Goal: Transaction & Acquisition: Purchase product/service

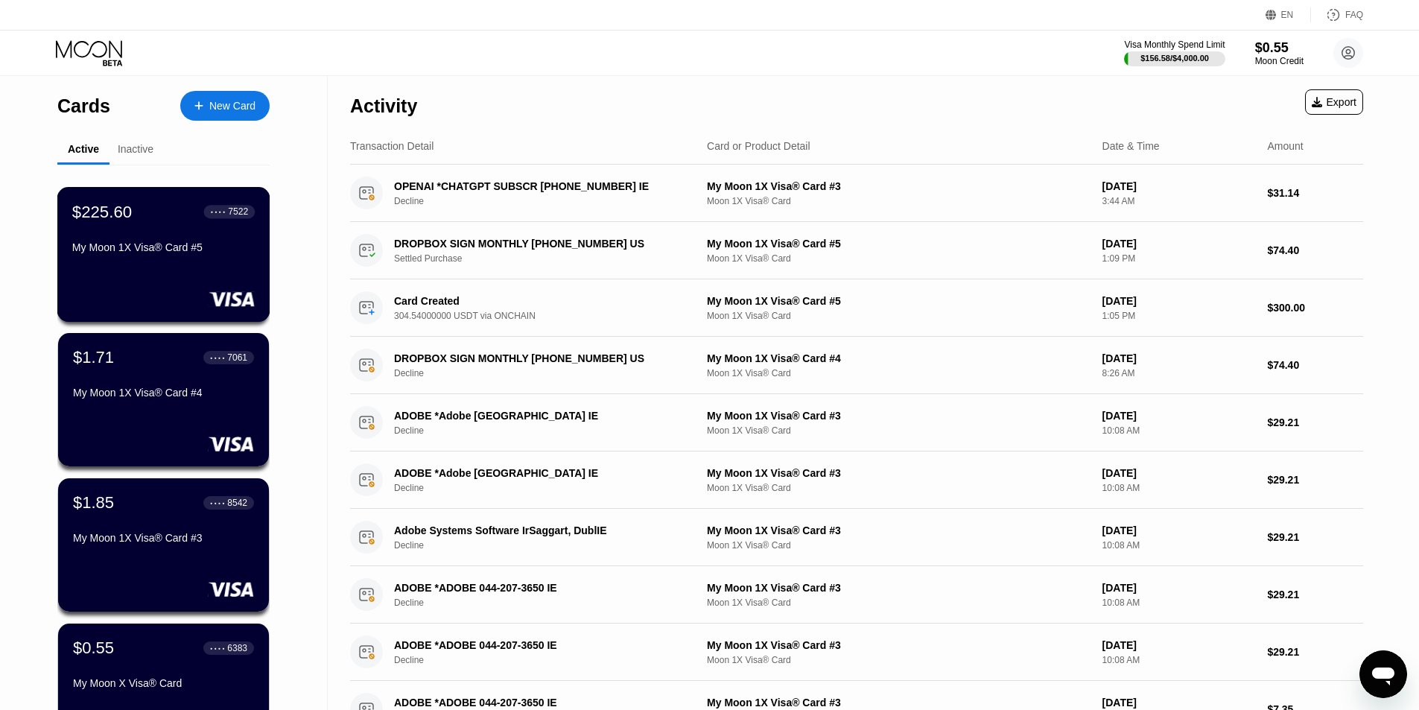
click at [180, 221] on div "$225.60 ● ● ● ● 7522" at bounding box center [163, 211] width 183 height 19
click at [234, 94] on div "New Card" at bounding box center [224, 106] width 89 height 30
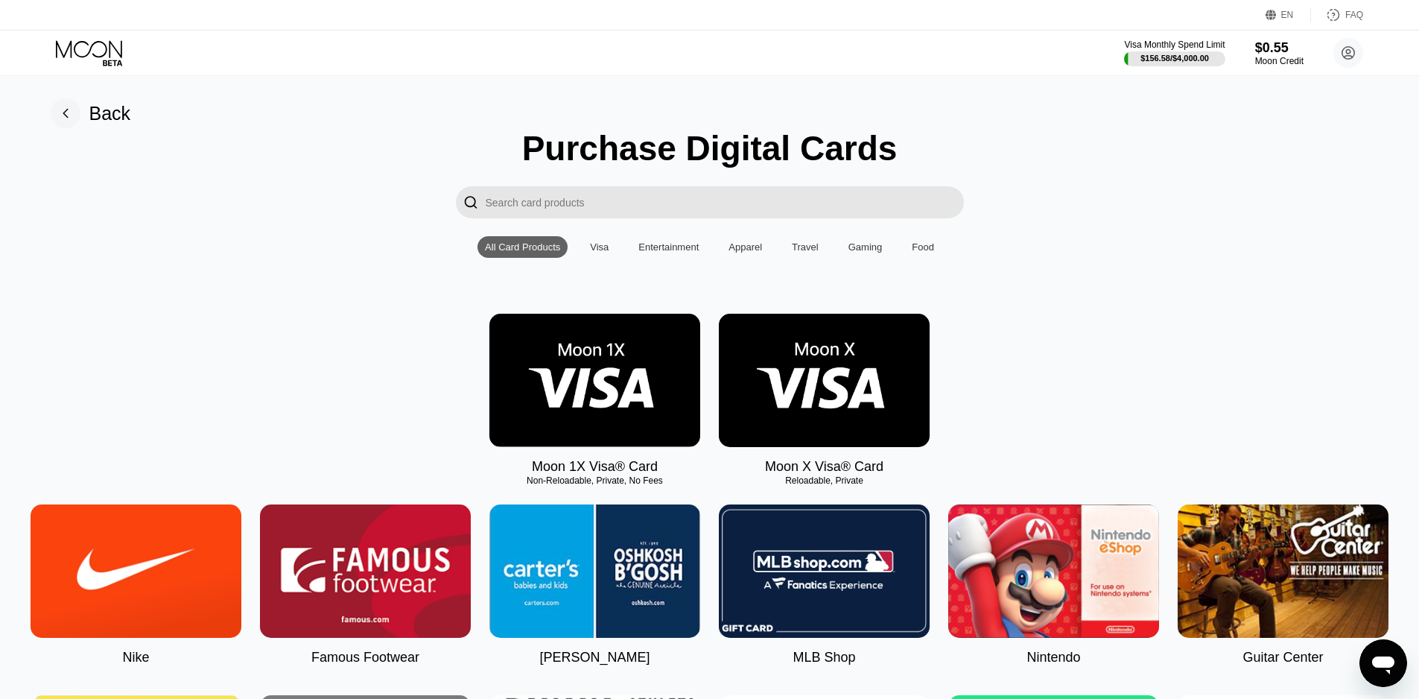
click at [609, 366] on img at bounding box center [594, 380] width 211 height 133
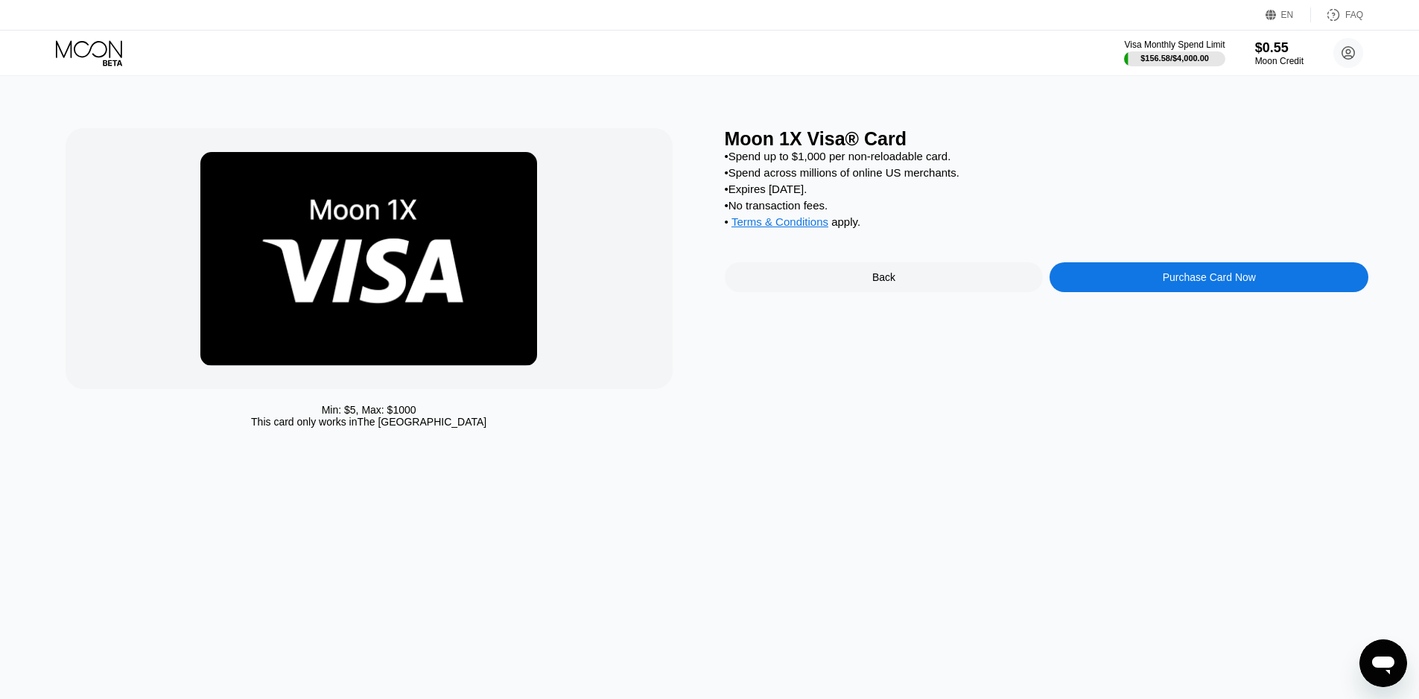
click at [1097, 285] on div "Purchase Card Now" at bounding box center [1209, 277] width 319 height 30
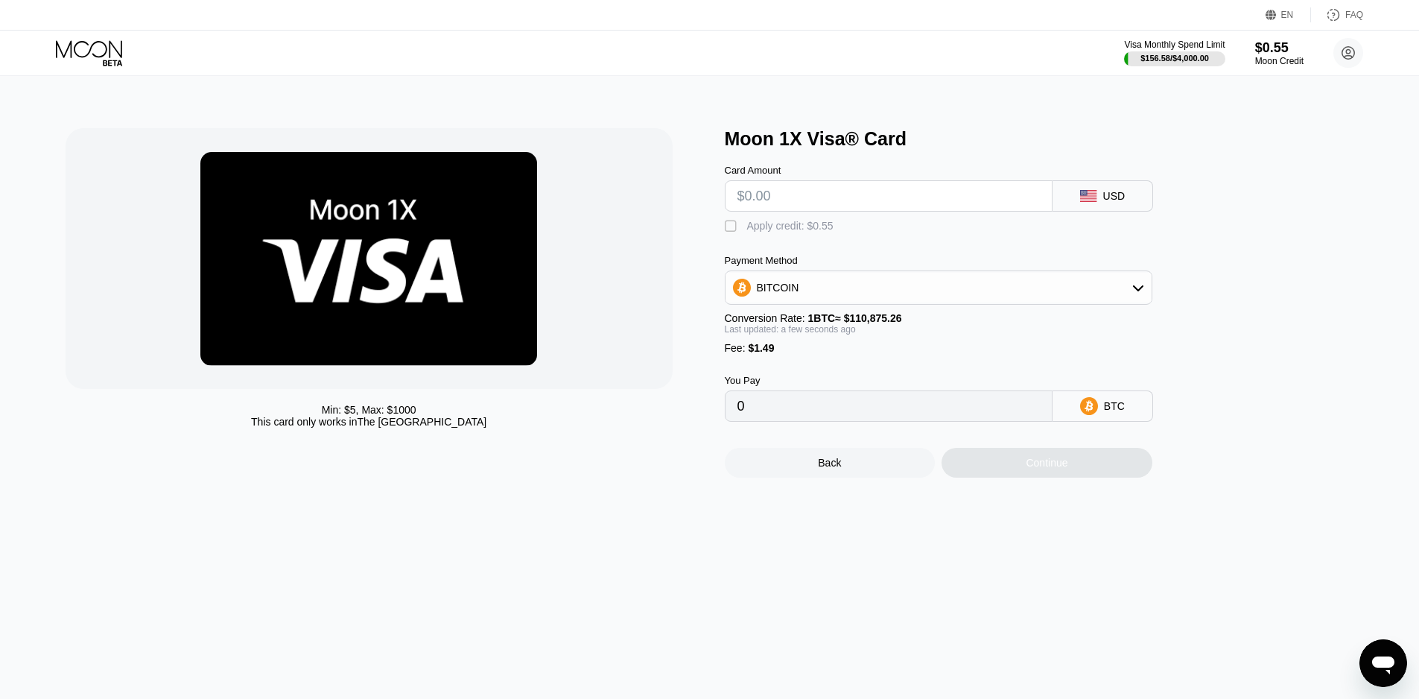
click at [801, 288] on div "BITCOIN" at bounding box center [939, 288] width 426 height 30
click at [785, 367] on span "USDT on TRON" at bounding box center [798, 361] width 75 height 12
type input "0.00"
click at [775, 202] on input "text" at bounding box center [888, 196] width 302 height 30
type input "$70"
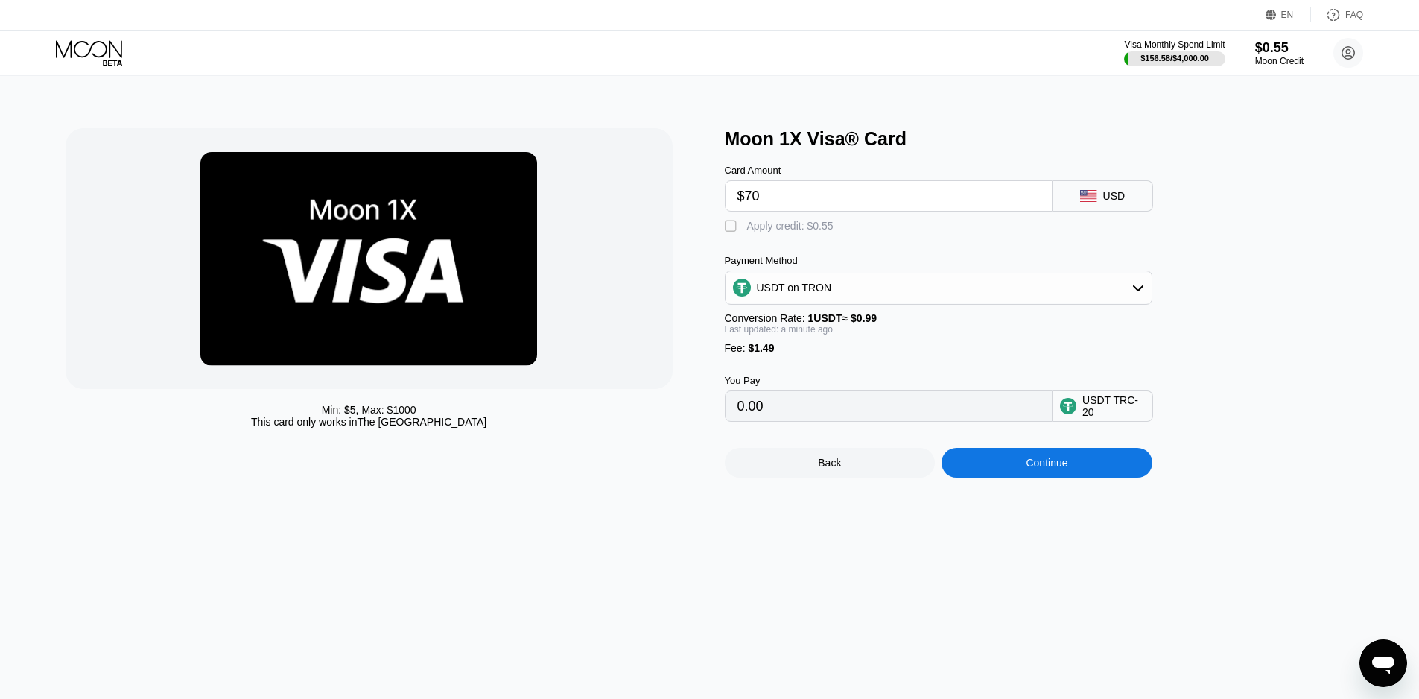
type input "72.21"
click at [775, 203] on input "$70" at bounding box center [888, 196] width 302 height 30
type input "$70"
click at [754, 421] on input "72.21" at bounding box center [888, 406] width 302 height 30
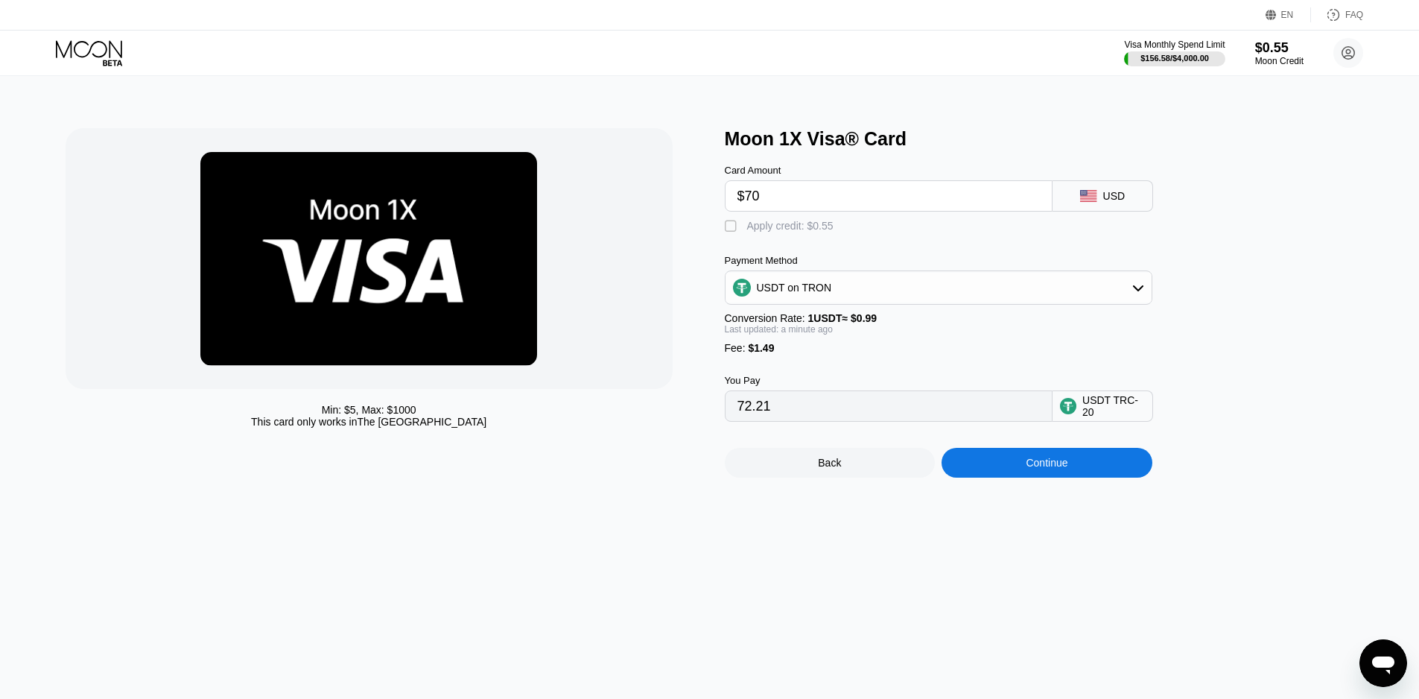
click at [754, 421] on input "72.21" at bounding box center [888, 406] width 302 height 30
click at [1024, 478] on div "Continue" at bounding box center [1047, 463] width 211 height 30
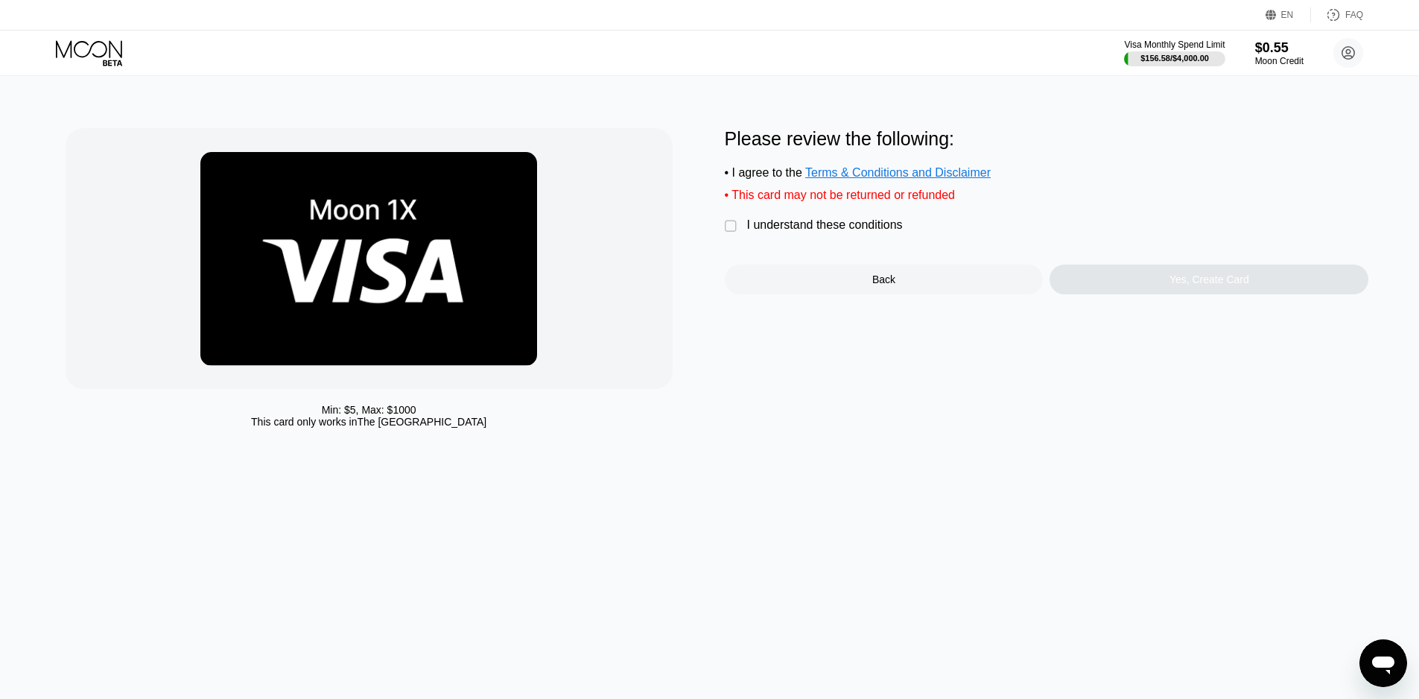
click at [801, 232] on div "I understand these conditions" at bounding box center [825, 224] width 156 height 13
click at [1125, 285] on div "Yes, Create Card" at bounding box center [1209, 279] width 319 height 30
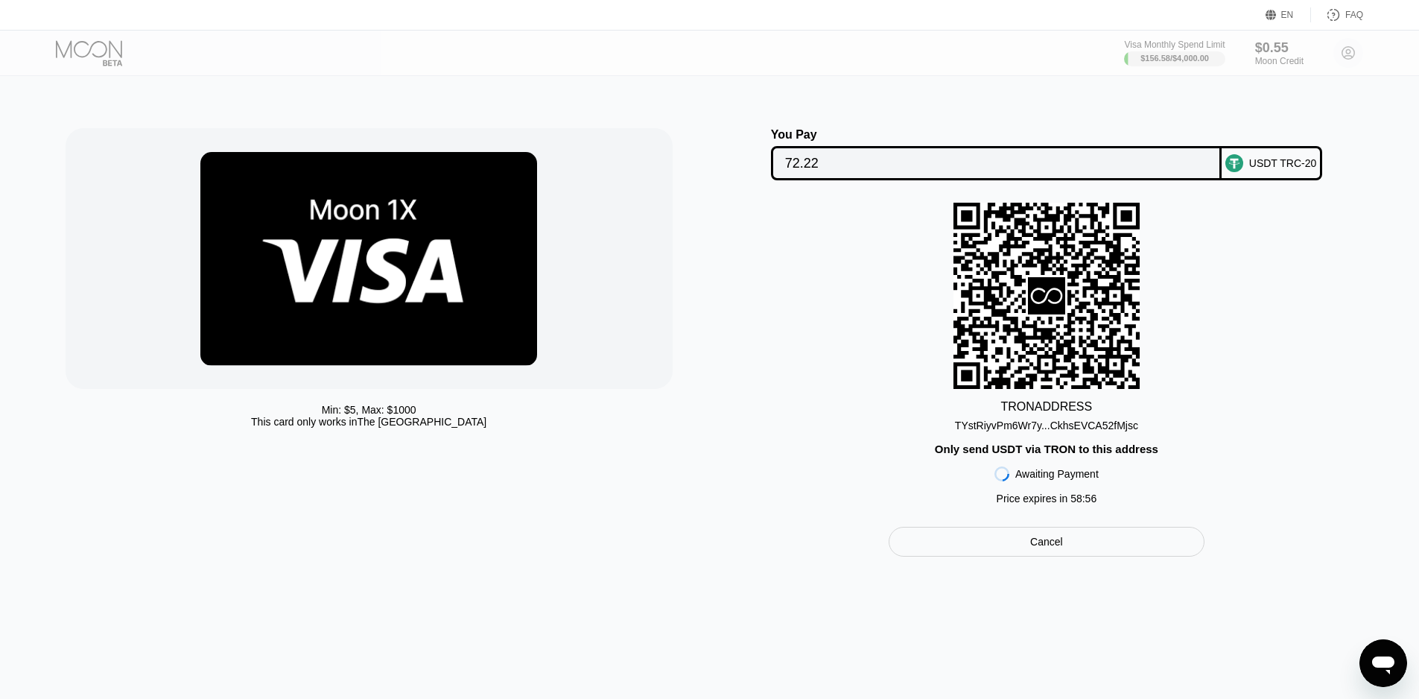
click at [1097, 428] on div "TYstRiyvPm6Wr7y...CkhsEVCA52fMjsc" at bounding box center [1046, 425] width 183 height 12
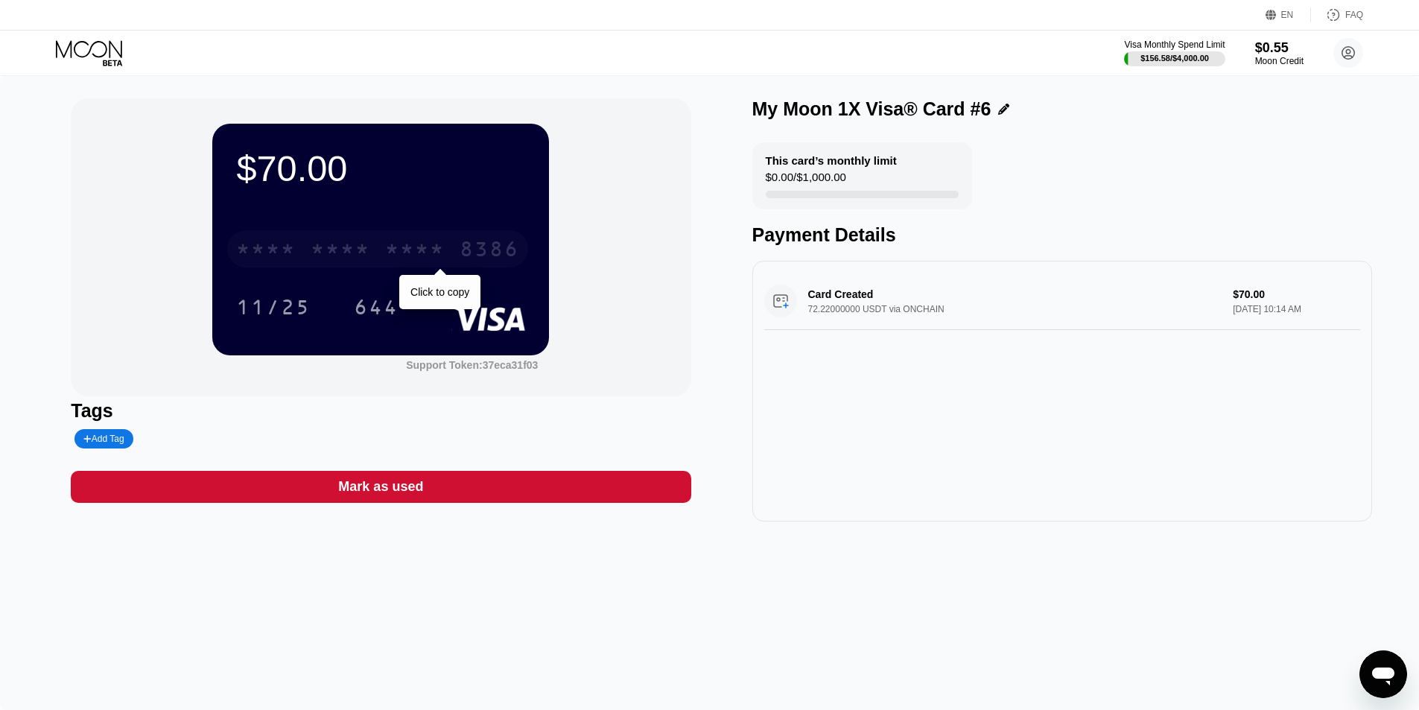
click at [393, 236] on div "* * * * * * * * * * * * 8386" at bounding box center [377, 248] width 301 height 37
click at [471, 261] on div "8386" at bounding box center [490, 251] width 60 height 24
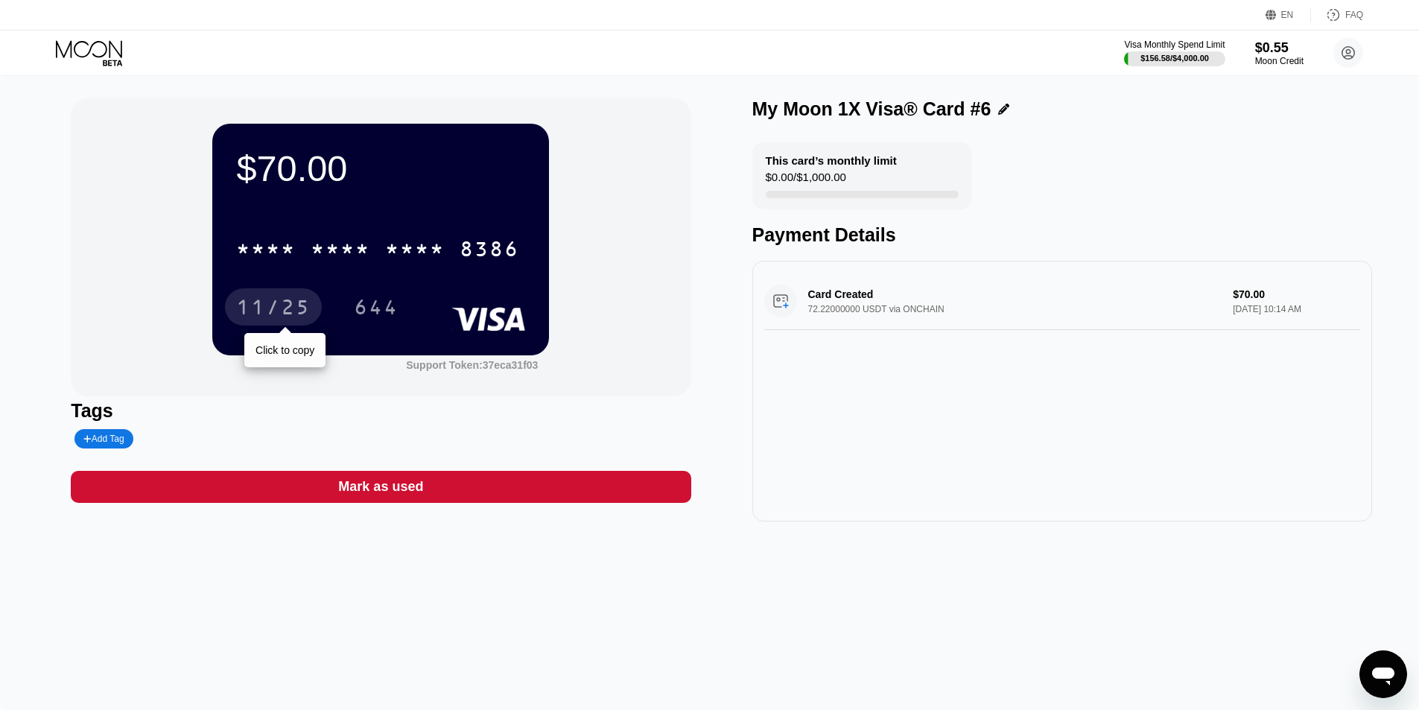
click at [276, 299] on div "11/25" at bounding box center [273, 309] width 74 height 24
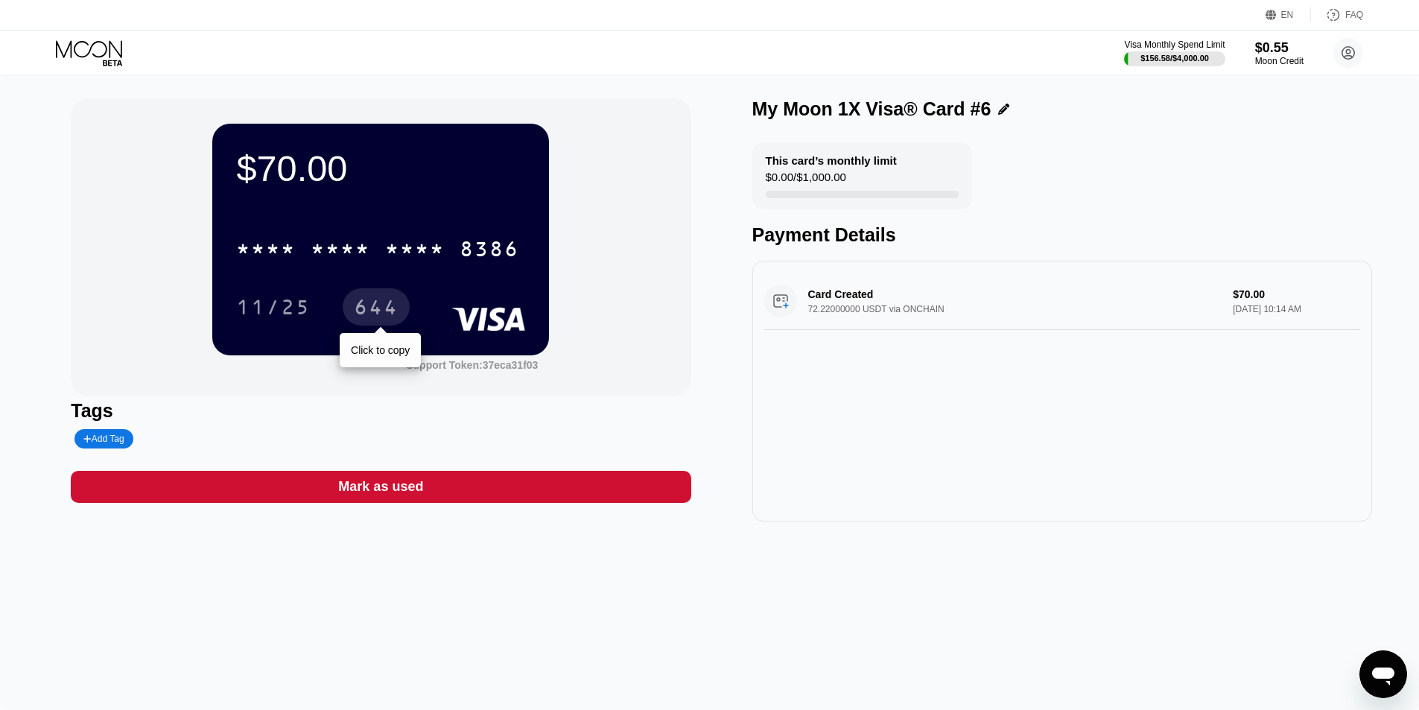
click at [383, 308] on div "644" at bounding box center [376, 309] width 45 height 24
